Goal: Task Accomplishment & Management: Use online tool/utility

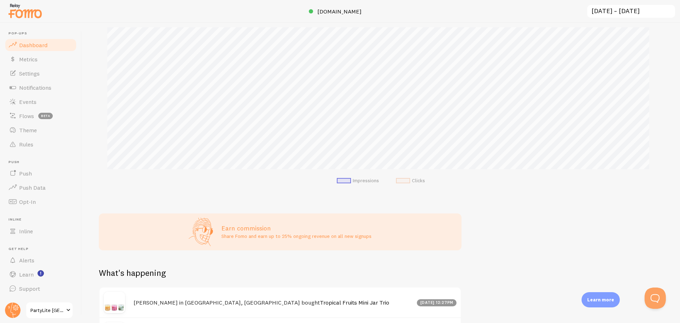
scroll to position [106, 0]
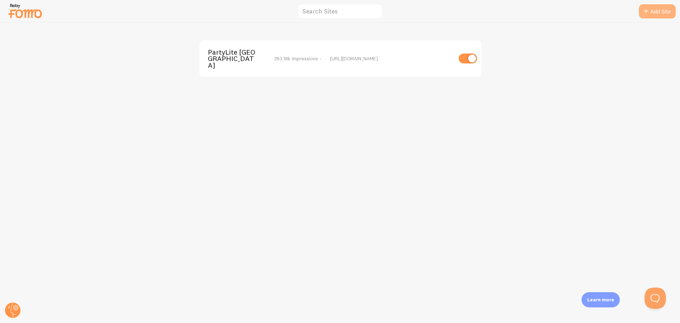
click at [660, 14] on link "Add Site" at bounding box center [657, 11] width 37 height 14
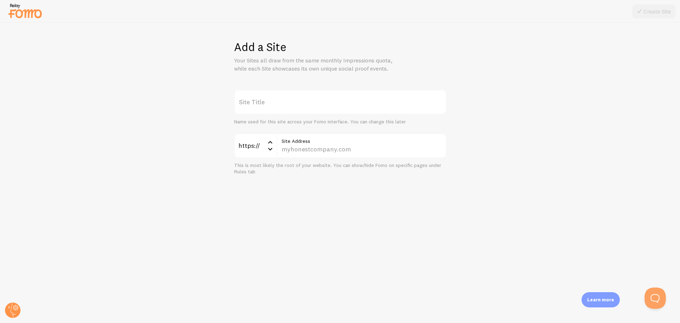
click at [280, 106] on label "Site Title" at bounding box center [340, 102] width 213 height 25
click at [280, 106] on input "Site Title" at bounding box center [340, 102] width 213 height 25
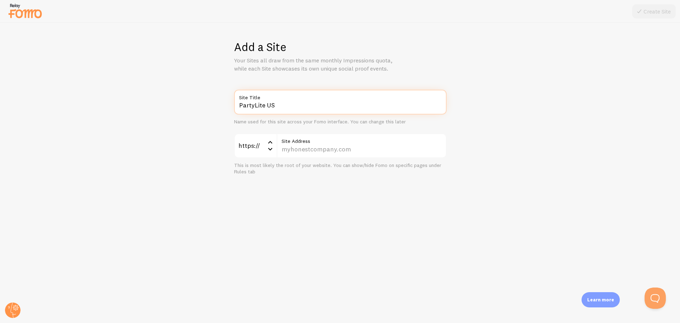
type input "PartyLite US"
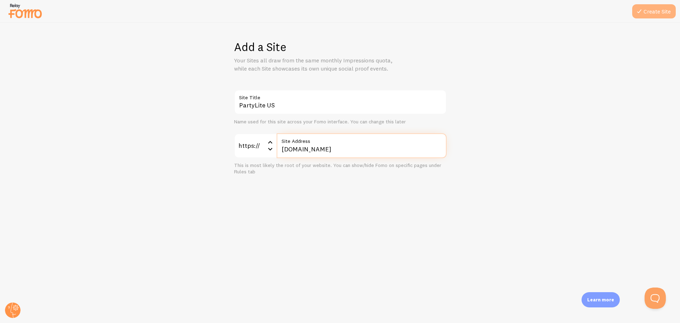
type input "[DOMAIN_NAME]"
click at [655, 13] on button "Create Site" at bounding box center [654, 11] width 44 height 14
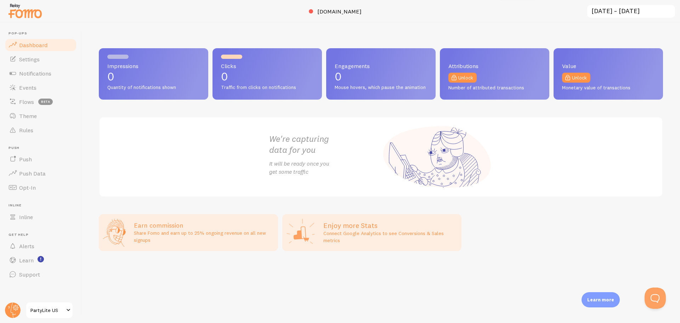
click at [39, 306] on span "PartyLite US" at bounding box center [47, 310] width 34 height 9
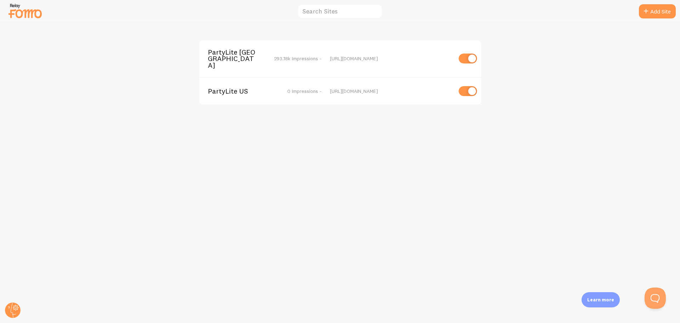
click at [347, 57] on div "[URL][DOMAIN_NAME]" at bounding box center [391, 58] width 122 height 6
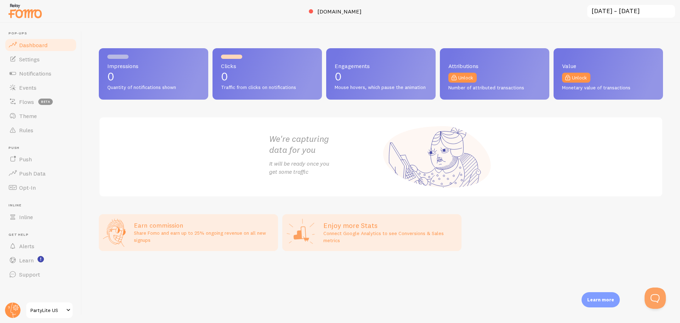
click at [41, 315] on link "PartyLite US" at bounding box center [50, 309] width 48 height 17
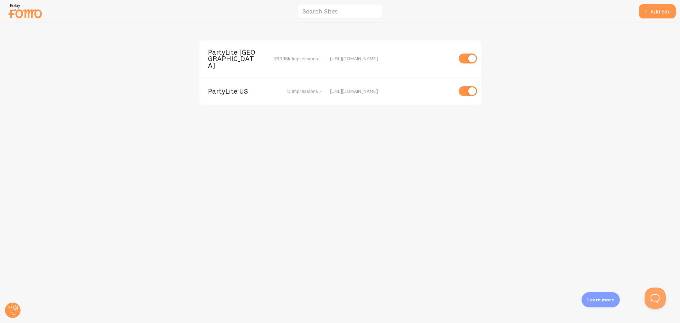
click at [235, 46] on div "PartyLite [GEOGRAPHIC_DATA] 293.18k Impressions - [URL][DOMAIN_NAME]" at bounding box center [340, 58] width 282 height 36
click at [246, 54] on span "PartyLite [GEOGRAPHIC_DATA]" at bounding box center [236, 58] width 57 height 19
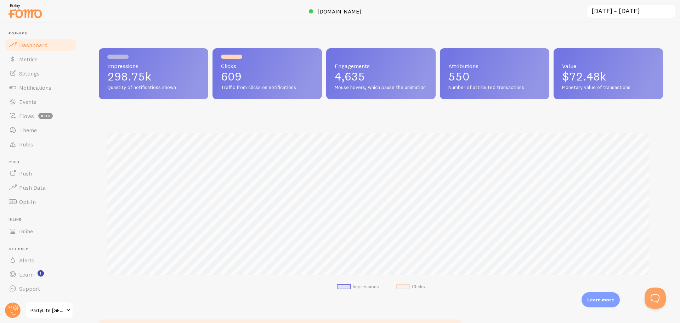
click at [39, 307] on span "PartyLite [GEOGRAPHIC_DATA]" at bounding box center [47, 310] width 34 height 9
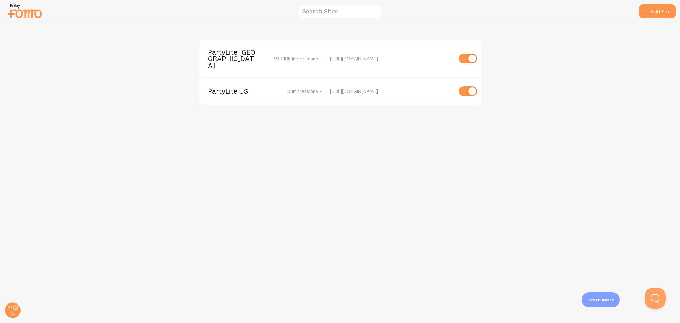
click at [277, 81] on div "PartyLite US 0 Impressions - [URL][DOMAIN_NAME]" at bounding box center [340, 91] width 282 height 28
click at [235, 88] on span "PartyLite US" at bounding box center [236, 91] width 57 height 6
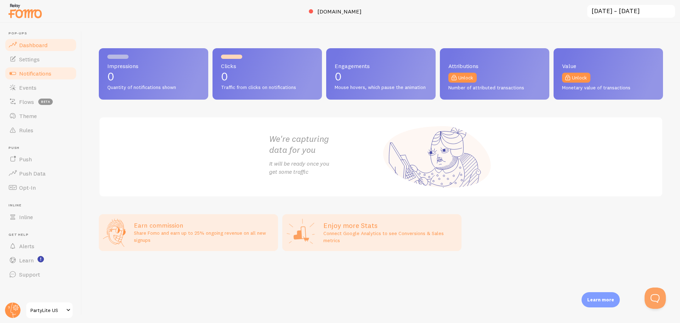
click at [49, 73] on span "Notifications" at bounding box center [35, 73] width 32 height 7
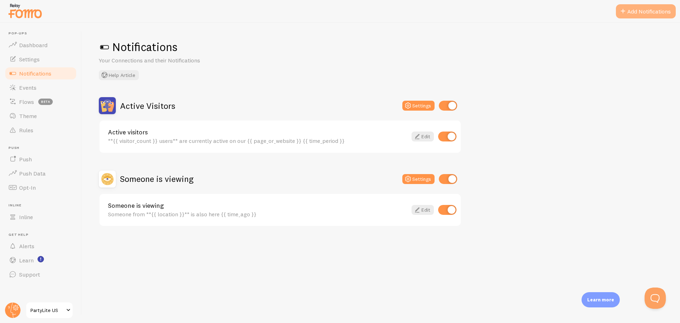
click at [644, 10] on button "Add Notifications" at bounding box center [646, 11] width 60 height 14
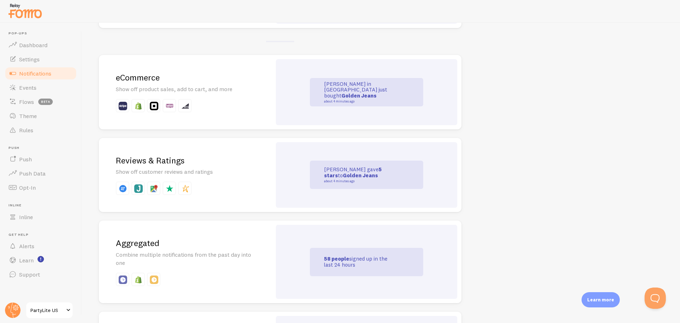
scroll to position [142, 0]
click at [135, 107] on img at bounding box center [138, 105] width 9 height 9
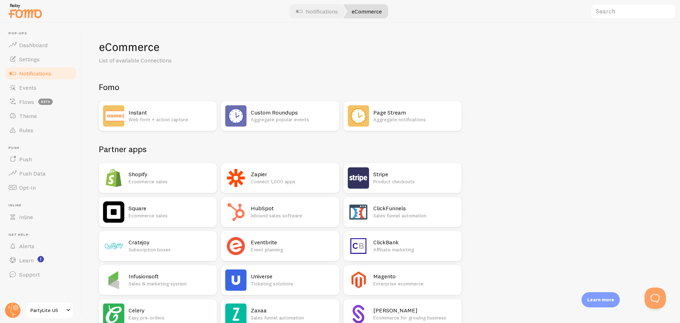
click at [150, 175] on h2 "Shopify" at bounding box center [171, 173] width 84 height 7
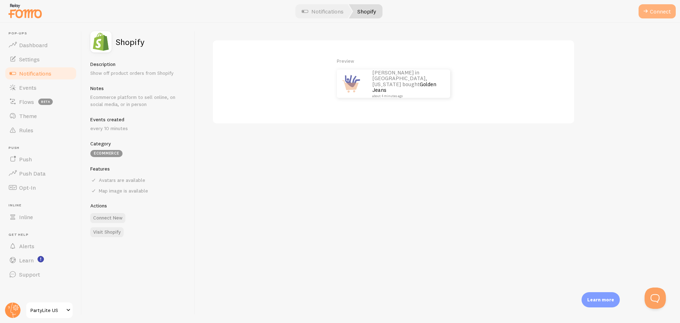
click at [655, 10] on button "Connect" at bounding box center [657, 11] width 37 height 14
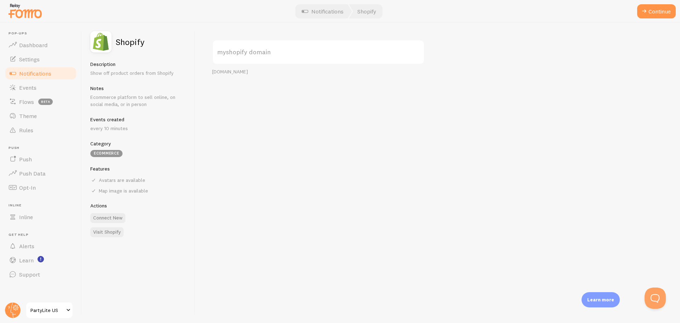
click at [256, 54] on label "myshopify domain" at bounding box center [318, 52] width 213 height 25
click at [256, 54] on input "myshopify domain" at bounding box center [318, 52] width 213 height 25
click at [276, 56] on label "myshopify domain" at bounding box center [318, 52] width 213 height 25
click at [276, 56] on input "myshopify domain" at bounding box center [318, 52] width 213 height 25
paste input "[DOMAIN_NAME]"
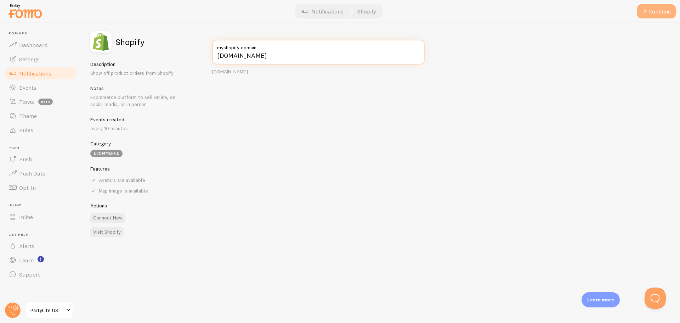
type input "[DOMAIN_NAME]"
click at [655, 13] on button "Continue" at bounding box center [656, 11] width 39 height 14
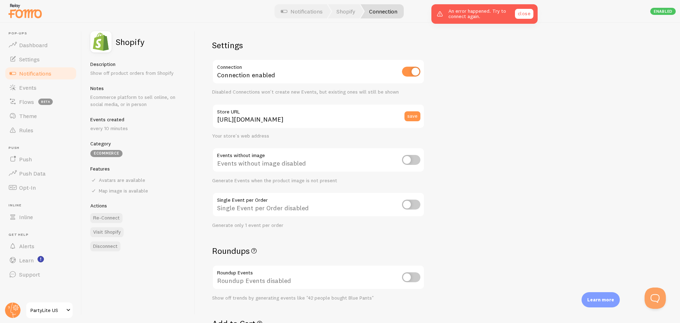
click at [521, 11] on link "close" at bounding box center [524, 14] width 18 height 10
click at [47, 309] on span "PartyLite US" at bounding box center [47, 310] width 34 height 9
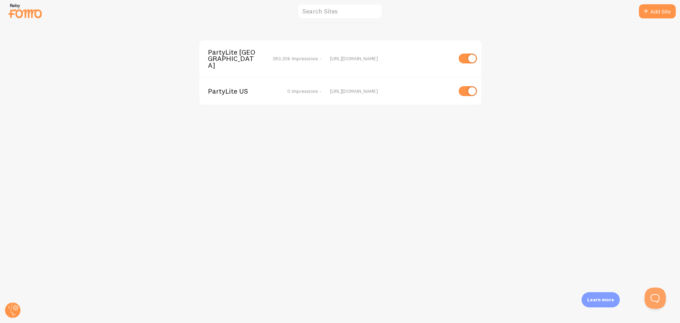
click at [313, 88] on span "0 Impressions -" at bounding box center [304, 91] width 34 height 6
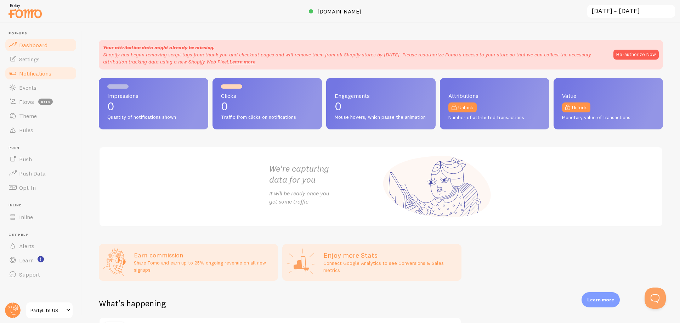
click at [29, 72] on span "Notifications" at bounding box center [35, 73] width 32 height 7
